Goal: Information Seeking & Learning: Learn about a topic

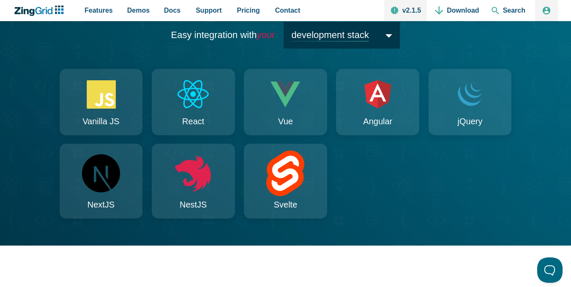
scroll to position [846, 0]
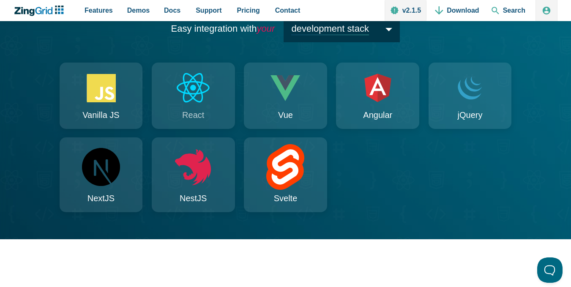
click at [192, 101] on icon "App Content" at bounding box center [193, 88] width 40 height 35
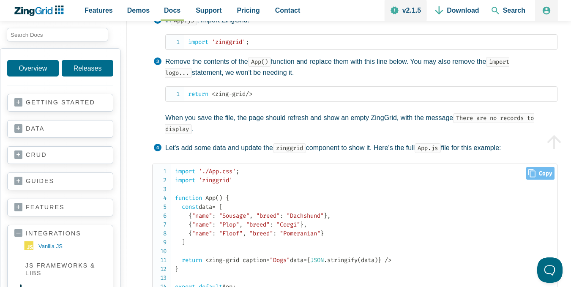
scroll to position [225, 0]
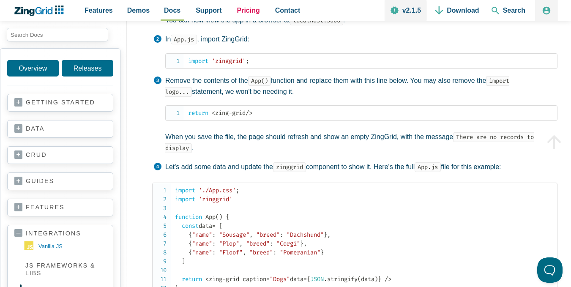
click at [250, 14] on span "Pricing" at bounding box center [248, 10] width 23 height 11
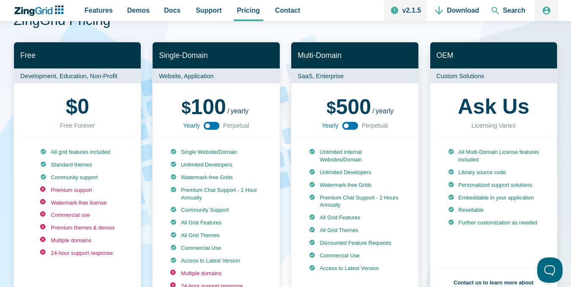
scroll to position [56, 0]
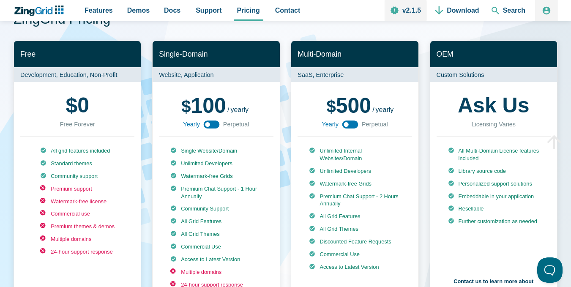
click at [96, 110] on div "$ 0 Free Forever" at bounding box center [77, 112] width 114 height 48
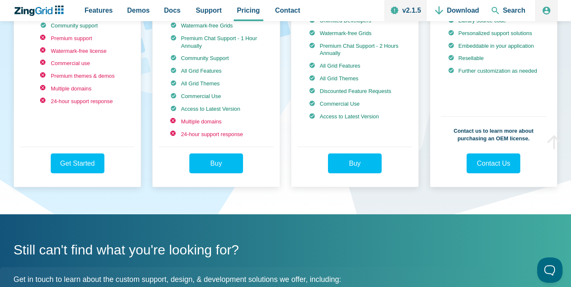
scroll to position [225, 0]
